Goal: Navigation & Orientation: Find specific page/section

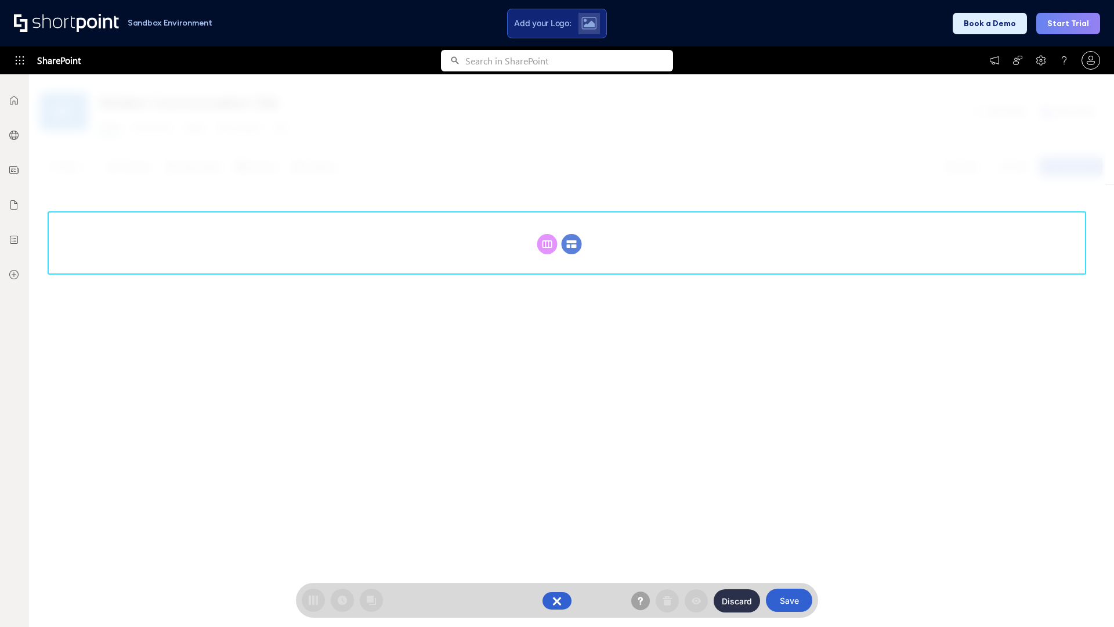
click at [572, 244] on circle at bounding box center [572, 244] width 20 height 20
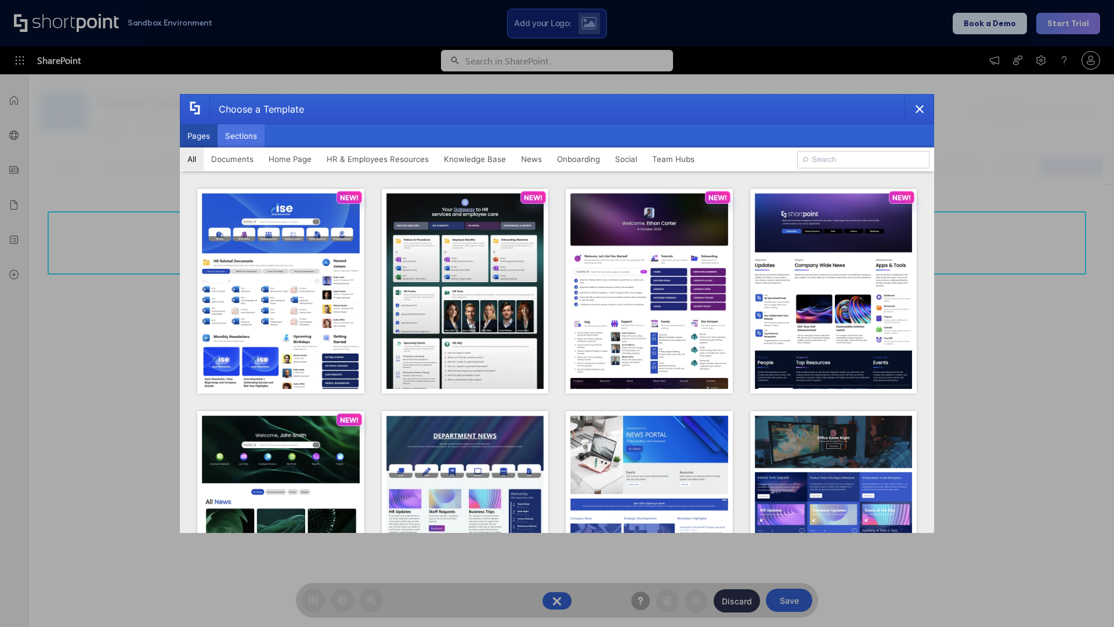
click at [241, 136] on button "Sections" at bounding box center [241, 135] width 47 height 23
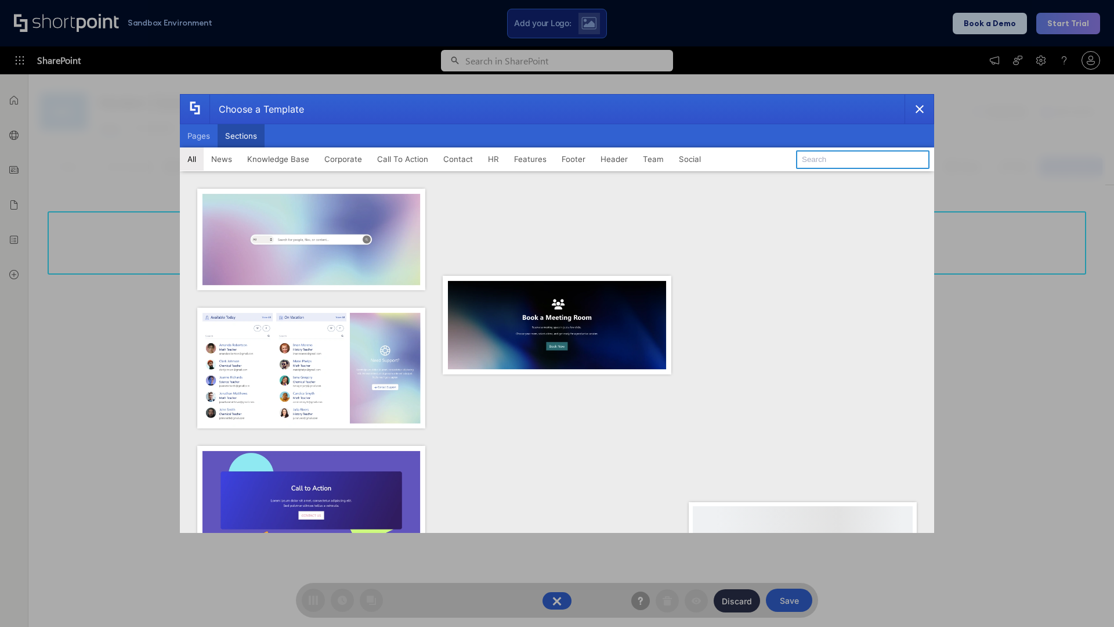
type input "Teammate 1"
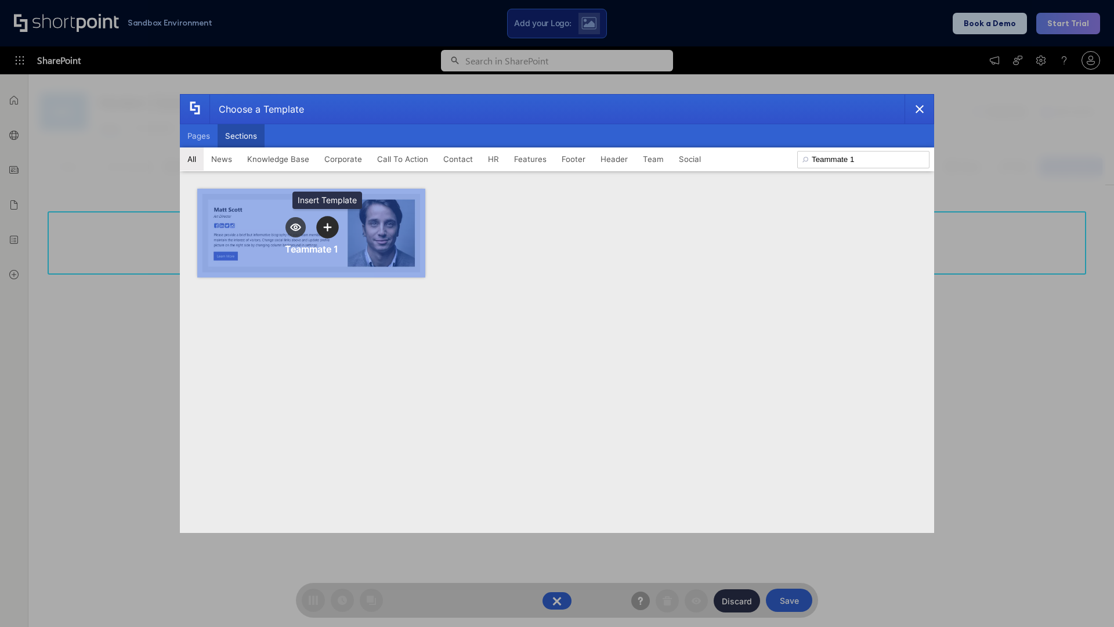
click at [327, 227] on icon "template selector" at bounding box center [327, 227] width 8 height 8
